Goal: Find specific page/section: Find specific page/section

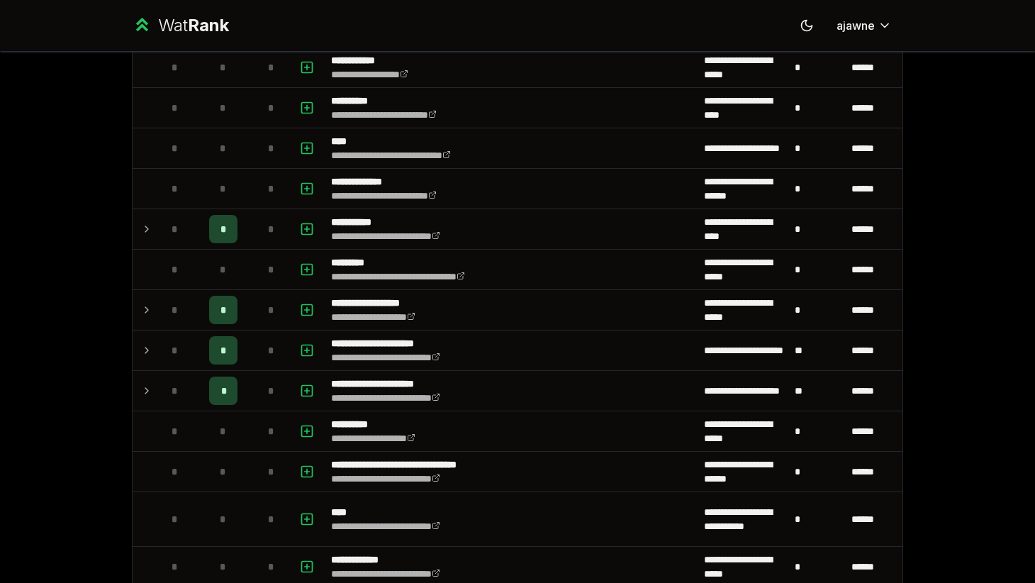
scroll to position [1561, 0]
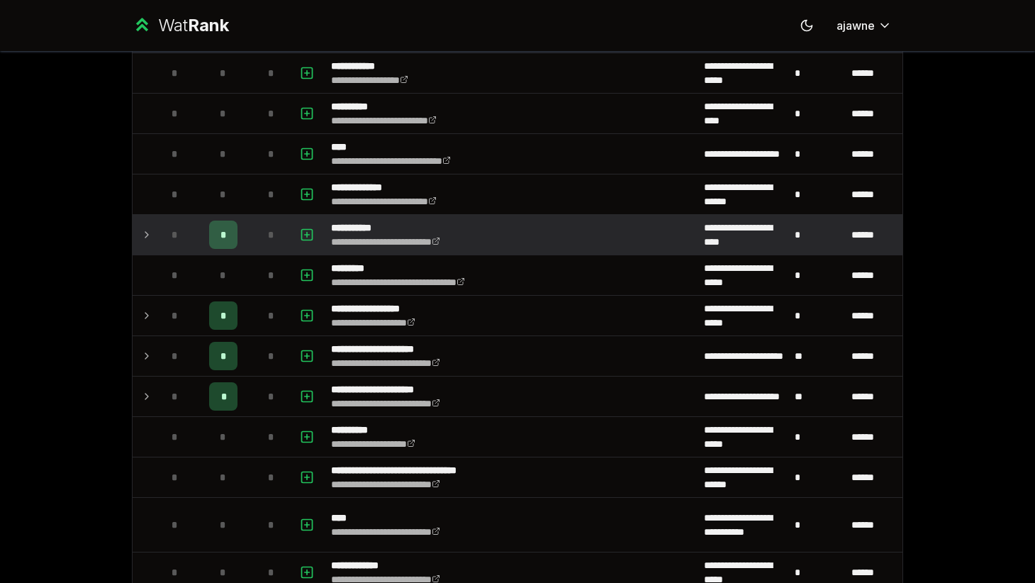
click at [137, 238] on td at bounding box center [144, 235] width 23 height 40
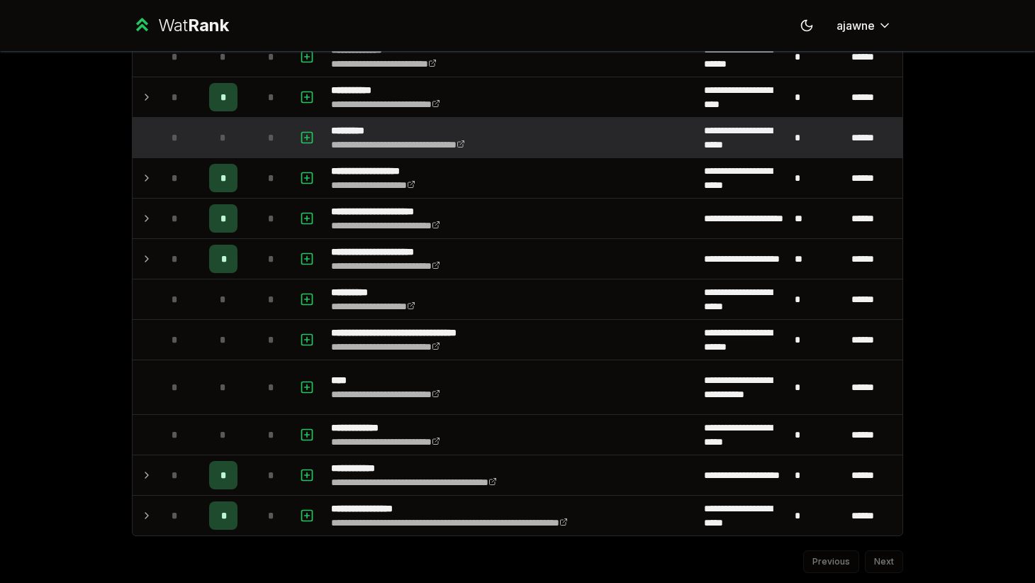
scroll to position [1700, 0]
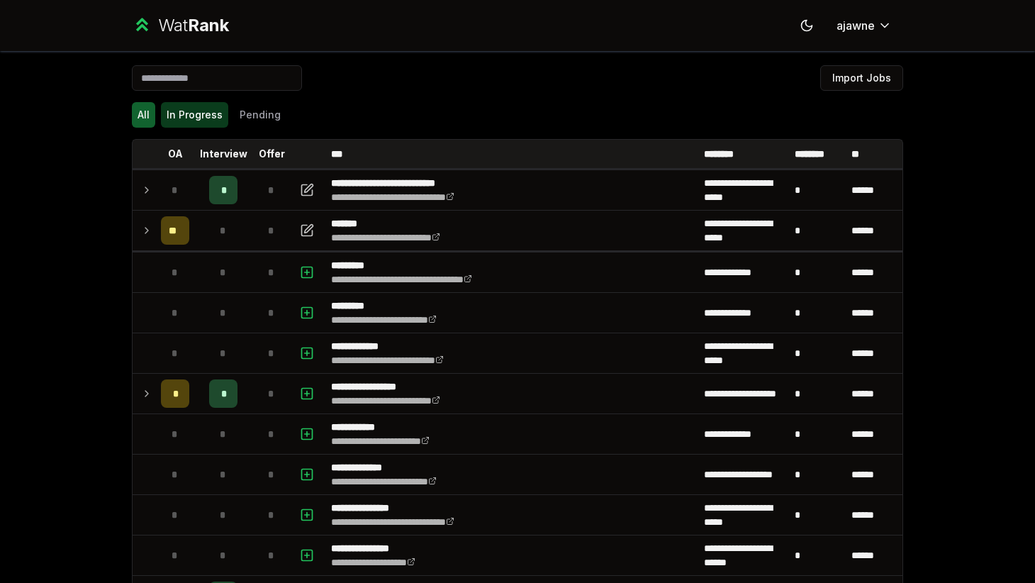
click at [203, 124] on button "In Progress" at bounding box center [194, 115] width 67 height 26
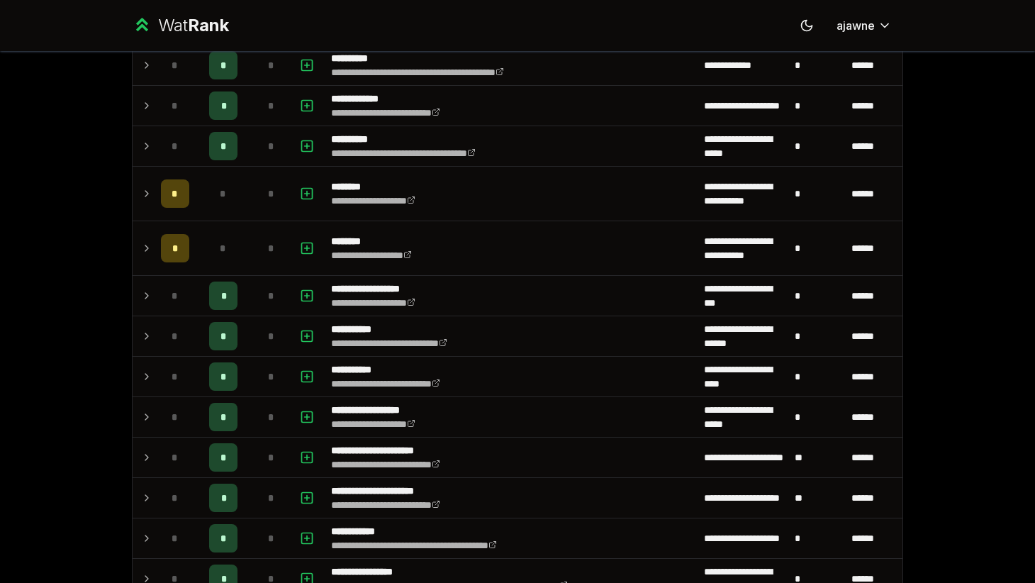
scroll to position [594, 0]
